Goal: Information Seeking & Learning: Understand process/instructions

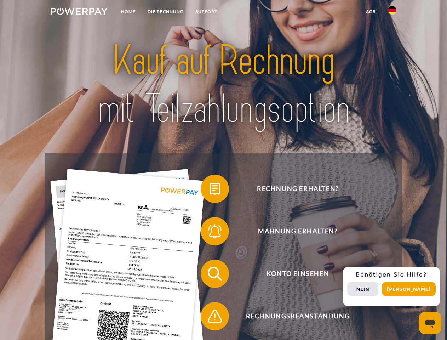
click at [79, 12] on img at bounding box center [79, 11] width 57 height 7
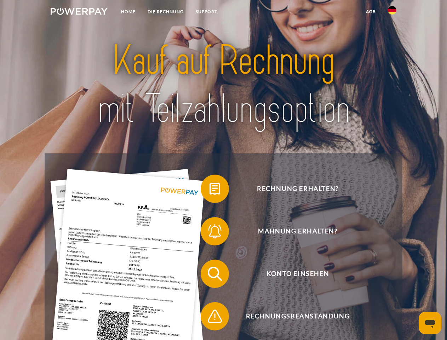
click at [392, 12] on img at bounding box center [392, 10] width 8 height 8
click at [371, 12] on link "agb" at bounding box center [371, 11] width 22 height 13
click at [210, 190] on span at bounding box center [204, 188] width 35 height 35
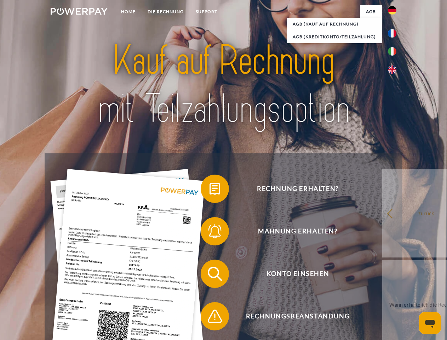
click at [210, 233] on span at bounding box center [204, 230] width 35 height 35
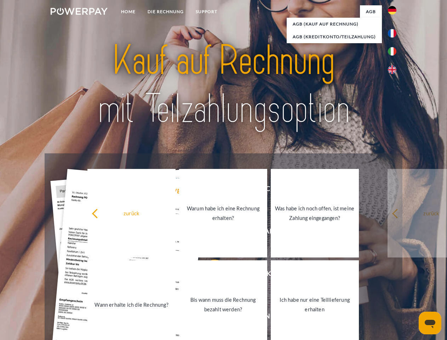
click at [210, 275] on link "Bis wann muss die Rechnung bezahlt werden?" at bounding box center [223, 304] width 88 height 88
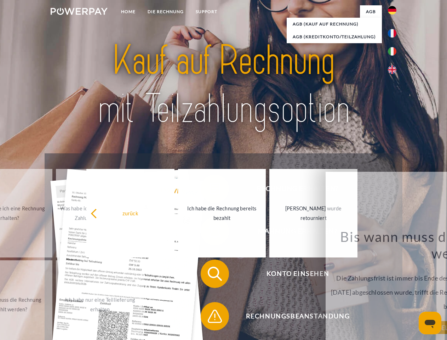
click at [210, 317] on span at bounding box center [204, 315] width 35 height 35
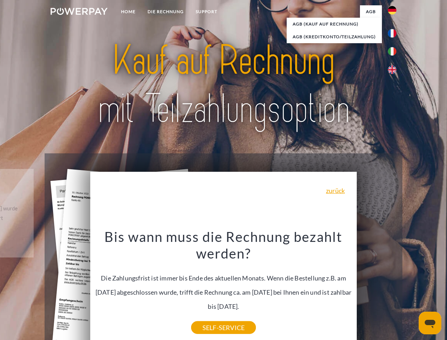
click at [394, 286] on div "Rechnung erhalten? Mahnung erhalten? Konto einsehen" at bounding box center [223, 294] width 357 height 283
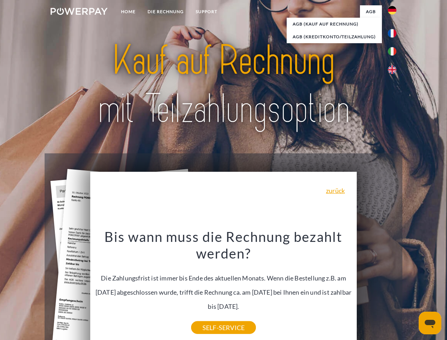
click at [377, 288] on span "Konto einsehen" at bounding box center [297, 273] width 173 height 28
click at [411, 289] on header "Home DIE RECHNUNG SUPPORT" at bounding box center [223, 244] width 447 height 489
